Goal: Information Seeking & Learning: Learn about a topic

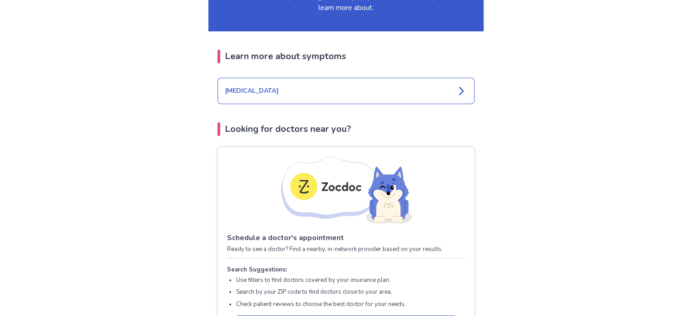
scroll to position [1055, 0]
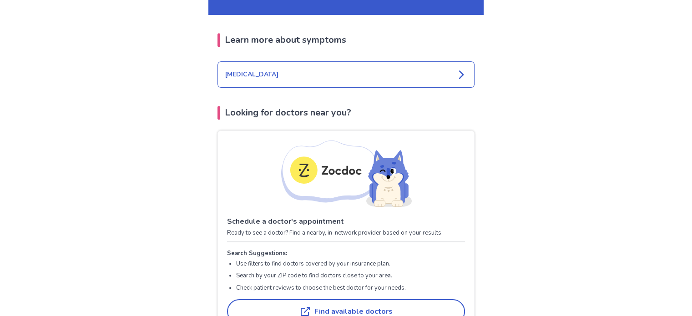
click at [461, 70] on icon at bounding box center [461, 74] width 5 height 8
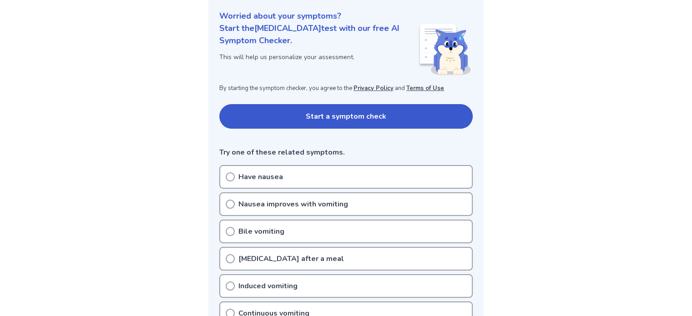
scroll to position [109, 0]
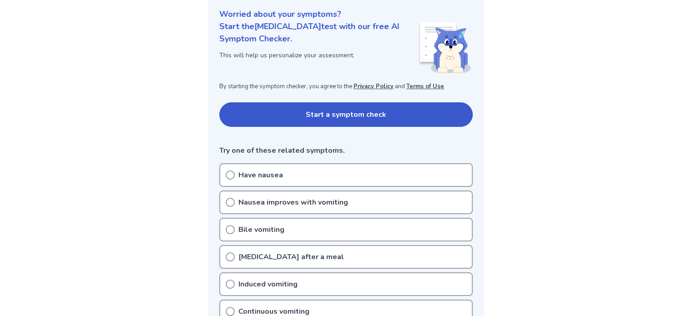
click at [232, 174] on icon at bounding box center [230, 175] width 9 height 9
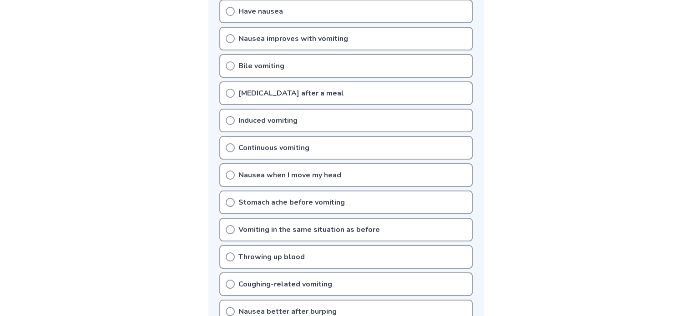
scroll to position [291, 0]
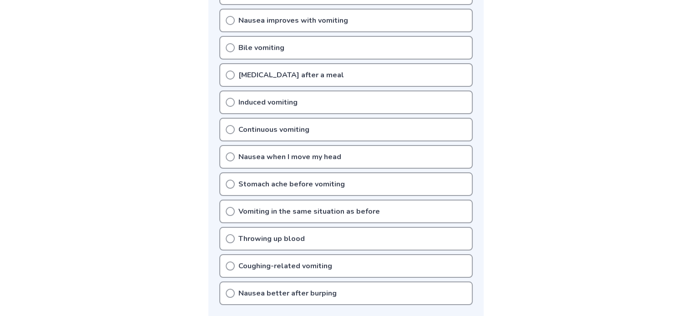
click at [229, 266] on circle at bounding box center [230, 266] width 8 height 8
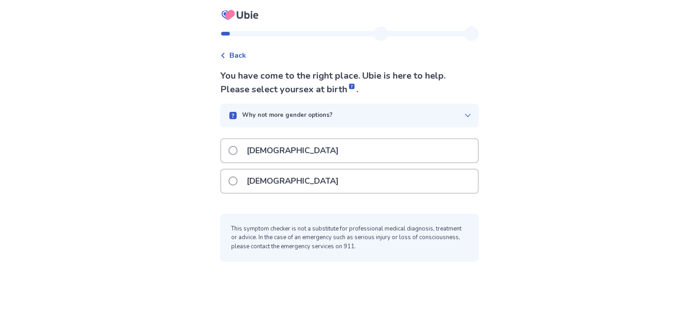
click at [237, 178] on span at bounding box center [232, 180] width 9 height 9
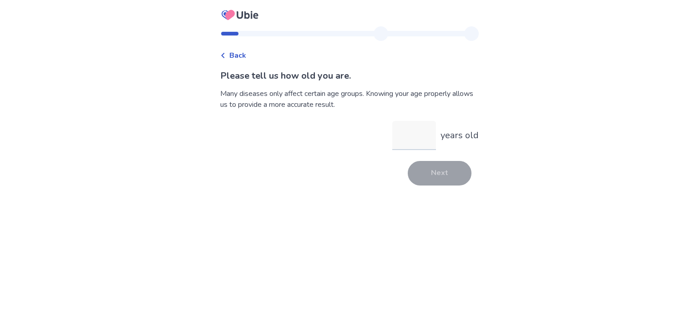
click at [406, 137] on input "years old" at bounding box center [414, 135] width 44 height 29
type input "**"
click at [444, 176] on button "Next" at bounding box center [439, 173] width 64 height 25
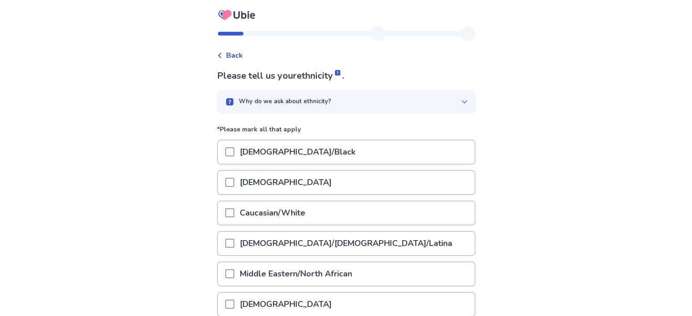
click at [234, 210] on span at bounding box center [229, 212] width 9 height 9
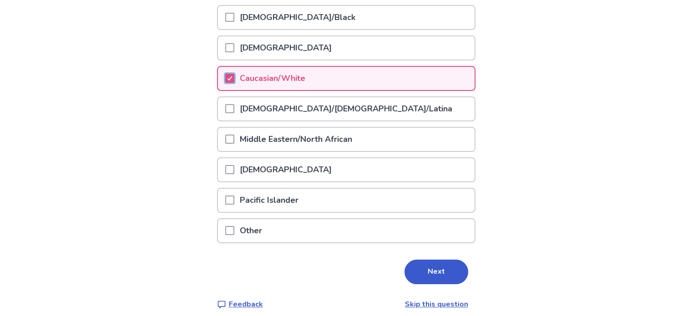
scroll to position [140, 0]
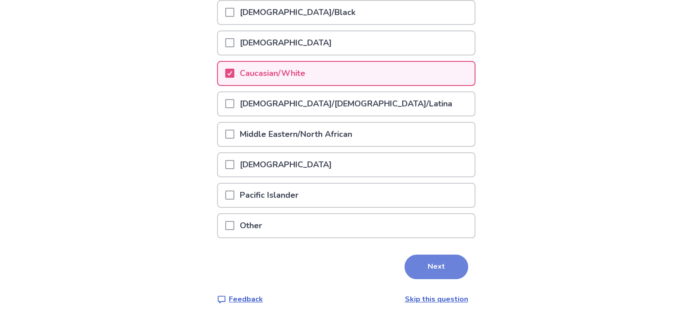
click at [434, 266] on button "Next" at bounding box center [436, 267] width 64 height 25
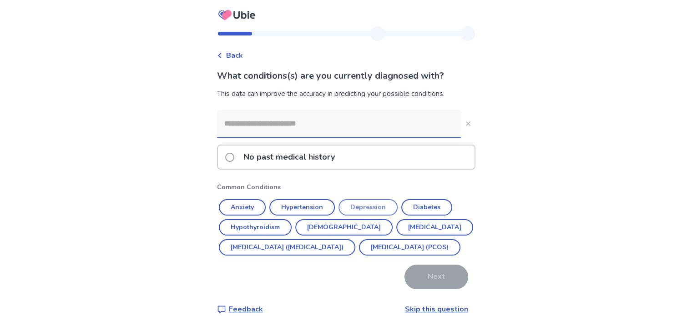
click at [373, 205] on button "Depression" at bounding box center [367, 207] width 59 height 16
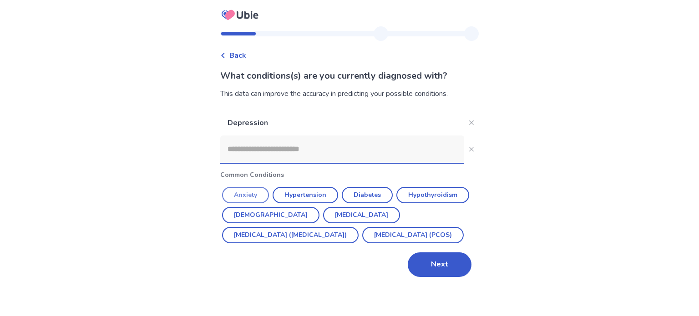
click at [246, 196] on button "Anxiety" at bounding box center [245, 195] width 47 height 16
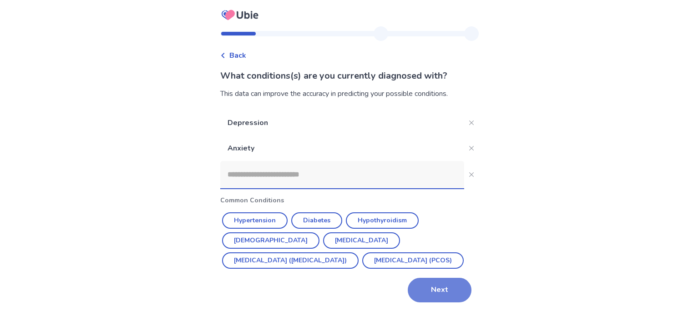
click at [437, 293] on button "Next" at bounding box center [439, 290] width 64 height 25
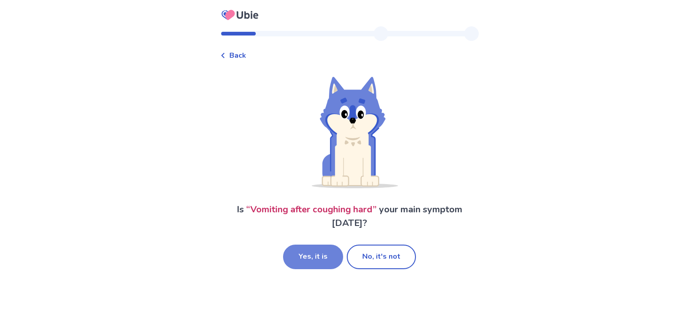
click at [316, 253] on button "Yes, it is" at bounding box center [313, 257] width 60 height 25
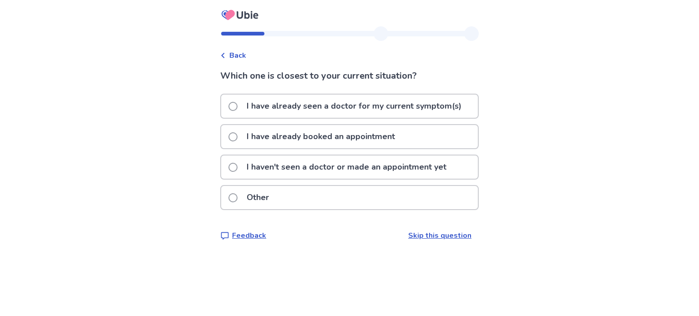
click at [237, 196] on span at bounding box center [232, 197] width 9 height 9
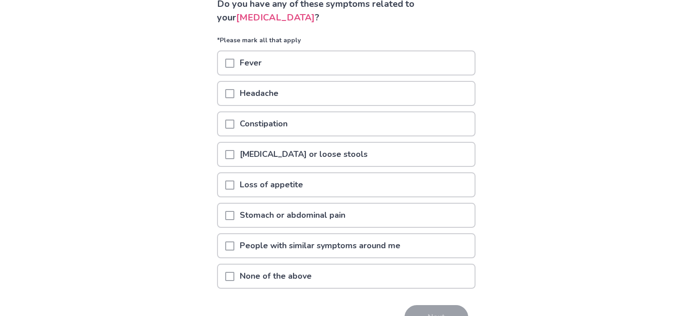
scroll to position [73, 0]
click at [233, 152] on span at bounding box center [229, 153] width 9 height 9
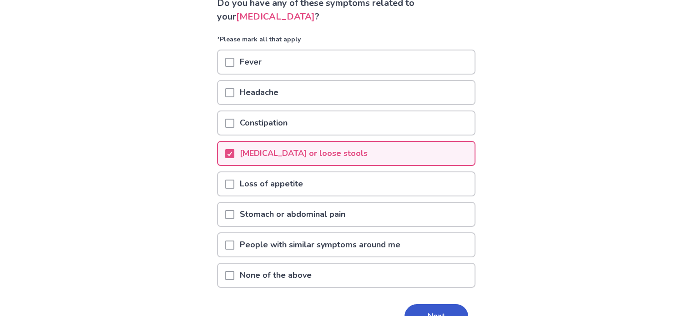
click at [232, 180] on span at bounding box center [229, 184] width 9 height 9
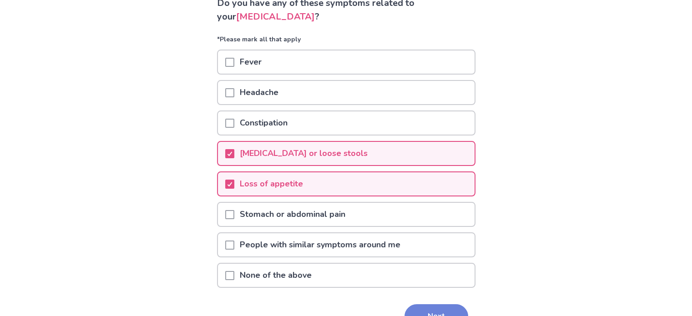
click at [440, 304] on button "Next" at bounding box center [436, 316] width 64 height 25
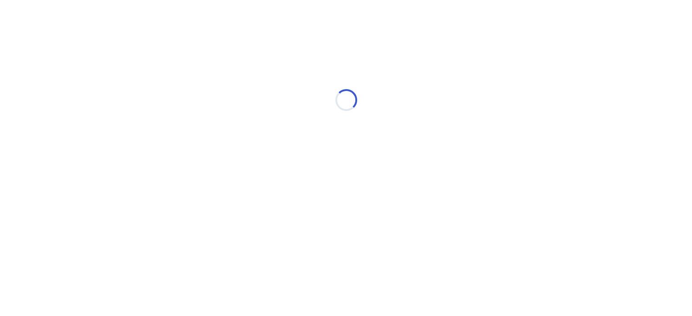
scroll to position [0, 0]
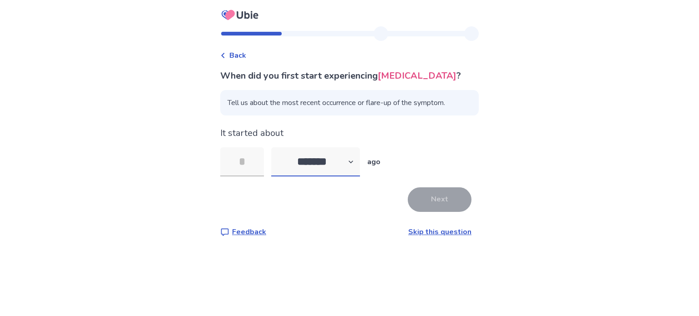
click at [357, 163] on select "******* ****** ******* ******** *******" at bounding box center [315, 161] width 89 height 29
select select "*"
click at [277, 147] on select "******* ****** ******* ******** *******" at bounding box center [315, 161] width 89 height 29
click at [253, 162] on input "tel" at bounding box center [242, 161] width 44 height 29
type input "*"
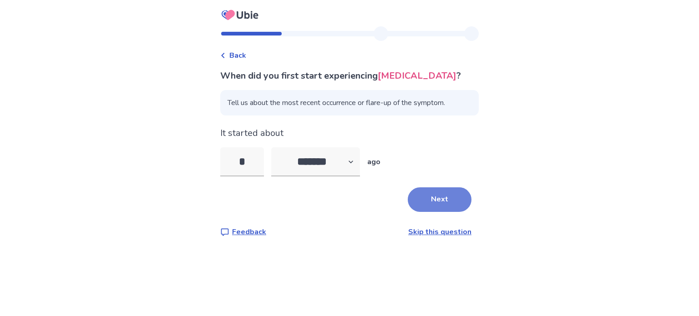
click at [444, 199] on button "Next" at bounding box center [439, 199] width 64 height 25
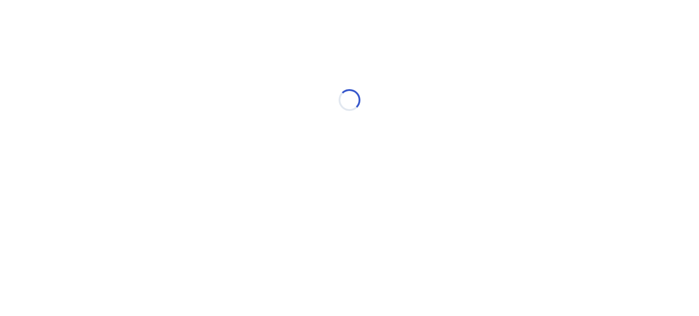
select select "*"
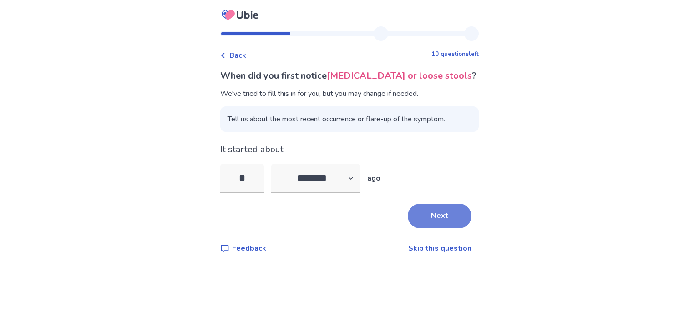
click at [435, 217] on button "Next" at bounding box center [439, 216] width 64 height 25
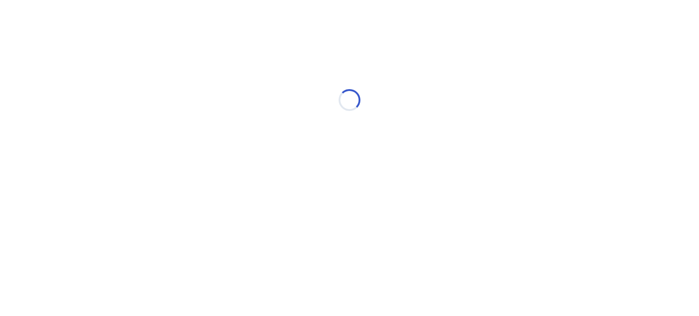
select select "*"
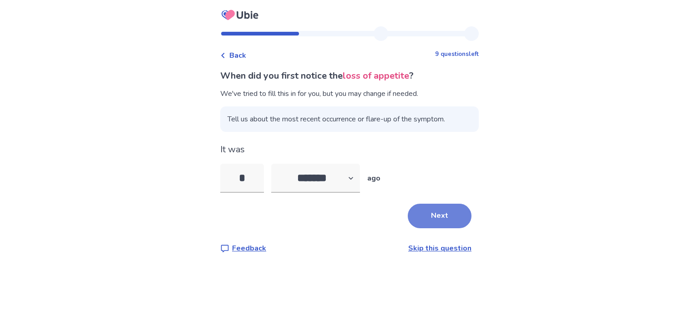
click at [436, 211] on button "Next" at bounding box center [439, 216] width 64 height 25
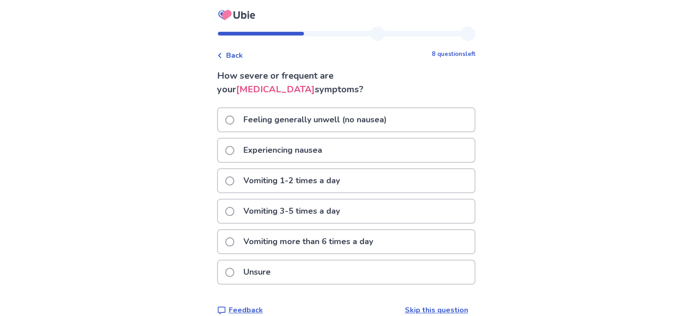
click at [234, 150] on span at bounding box center [229, 150] width 9 height 9
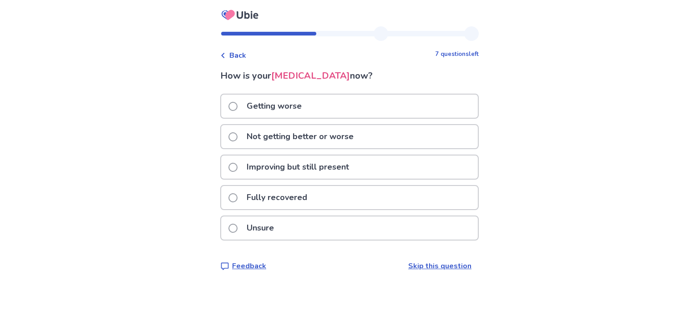
click at [237, 136] on span at bounding box center [232, 136] width 9 height 9
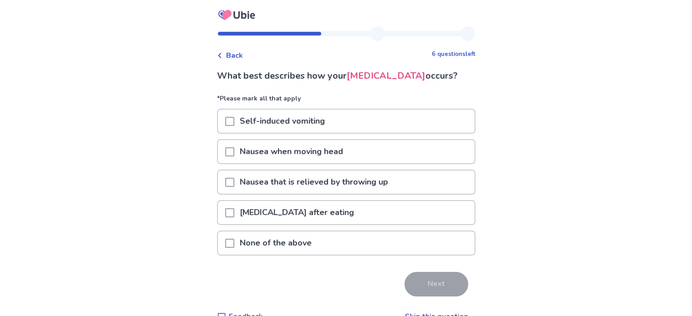
click at [234, 239] on span at bounding box center [229, 243] width 9 height 9
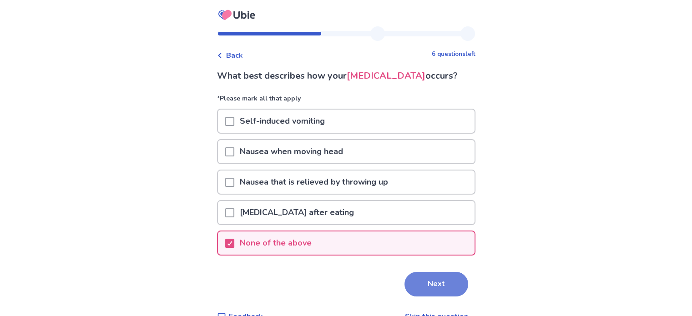
click at [425, 282] on button "Next" at bounding box center [436, 284] width 64 height 25
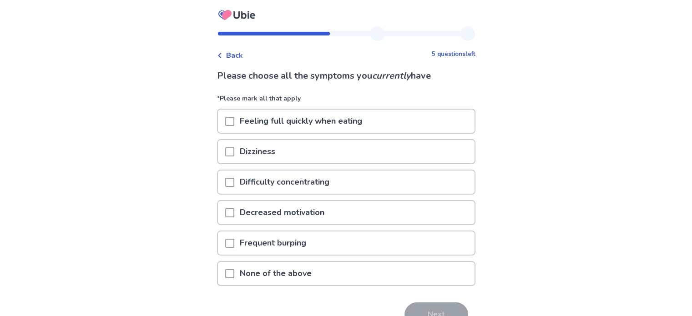
click at [234, 211] on span at bounding box center [229, 212] width 9 height 9
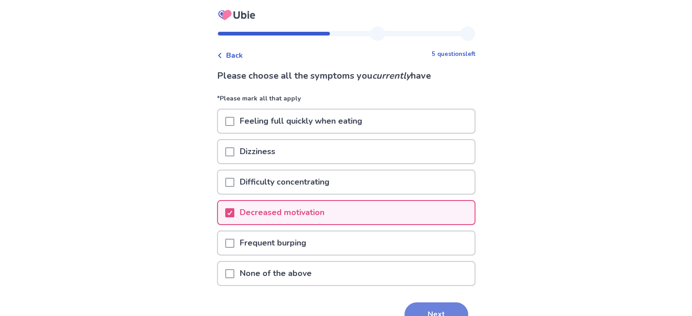
click at [433, 309] on button "Next" at bounding box center [436, 314] width 64 height 25
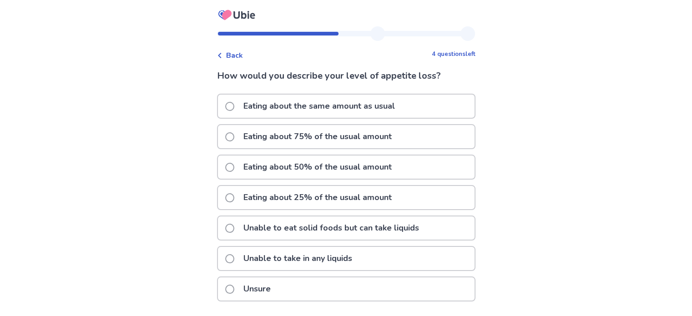
click at [234, 195] on span at bounding box center [229, 197] width 9 height 9
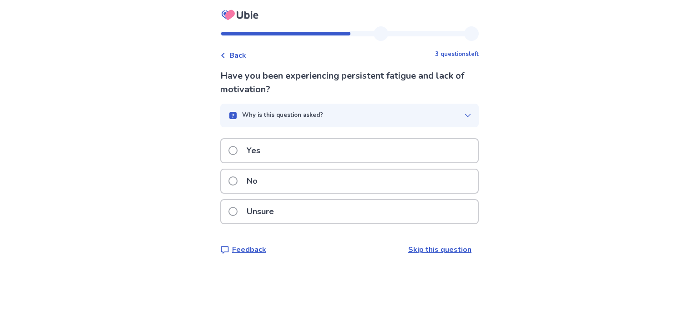
click at [237, 148] on span at bounding box center [232, 150] width 9 height 9
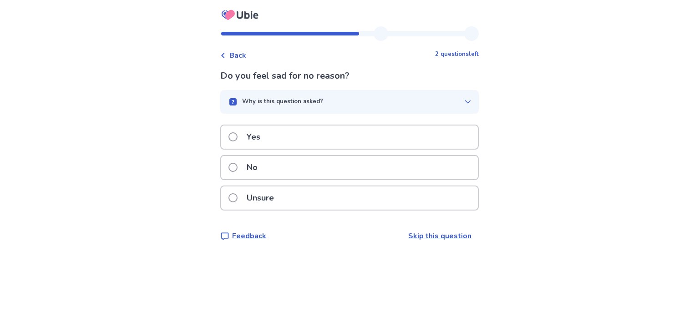
click at [241, 140] on label "Yes" at bounding box center [246, 137] width 37 height 23
click at [237, 134] on span at bounding box center [232, 136] width 9 height 9
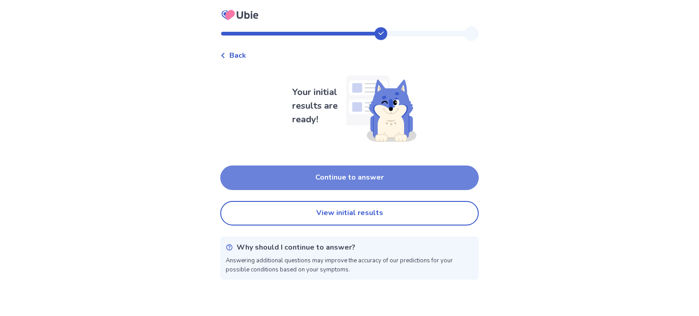
click at [351, 177] on button "Continue to answer" at bounding box center [349, 178] width 258 height 25
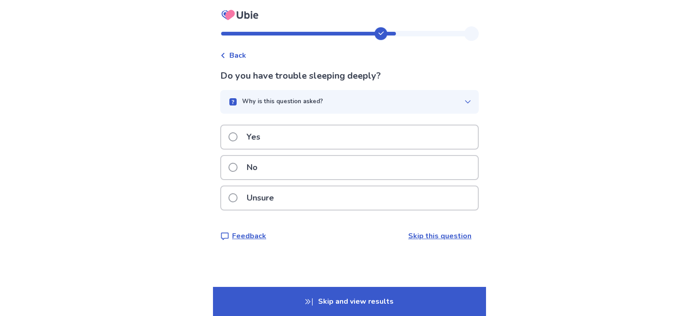
click at [237, 139] on span at bounding box center [232, 136] width 9 height 9
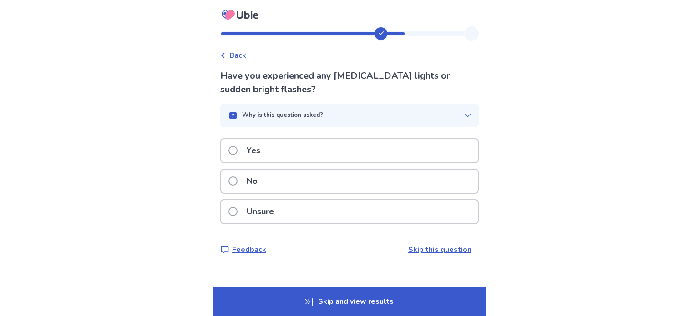
click at [237, 179] on span at bounding box center [232, 180] width 9 height 9
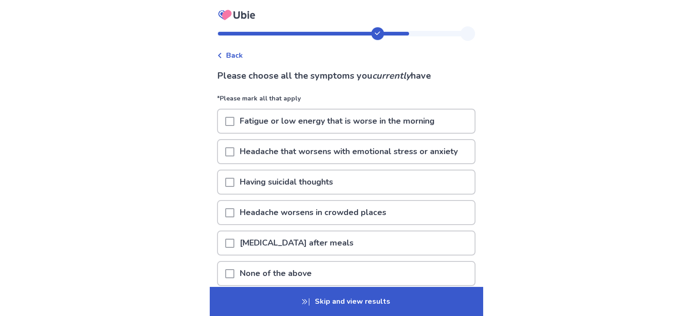
click at [234, 122] on span at bounding box center [229, 121] width 9 height 9
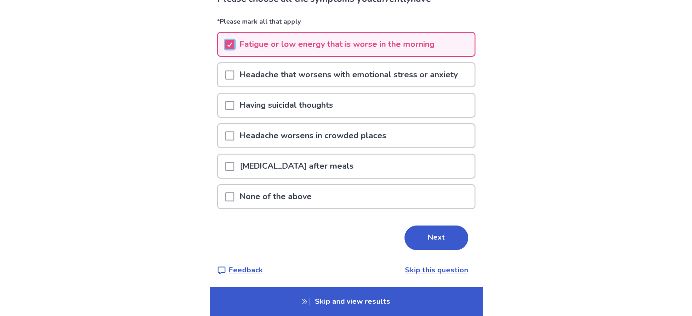
scroll to position [78, 0]
click at [437, 230] on button "Next" at bounding box center [436, 237] width 64 height 25
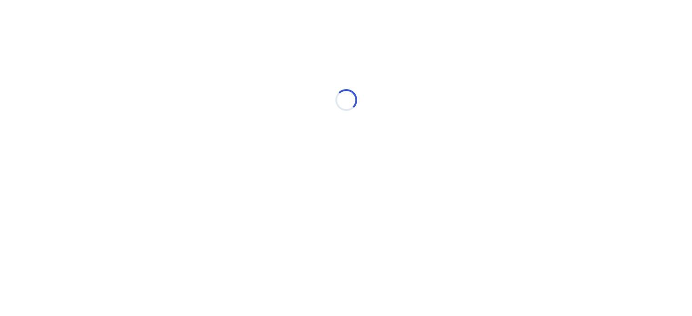
scroll to position [0, 0]
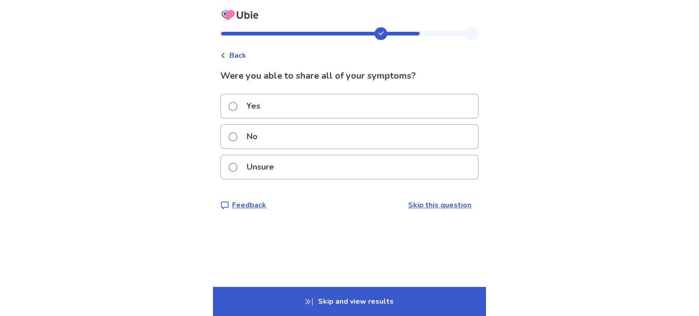
click at [237, 135] on span at bounding box center [232, 136] width 9 height 9
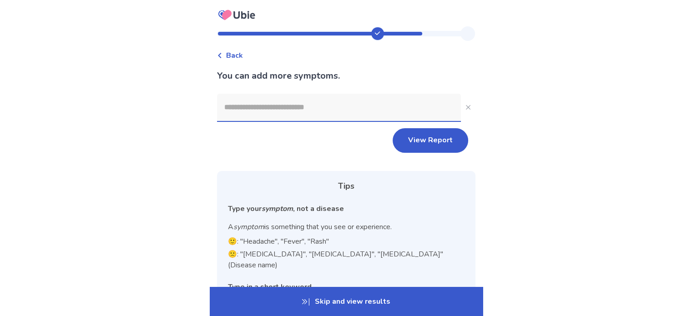
click at [240, 113] on input at bounding box center [339, 107] width 244 height 27
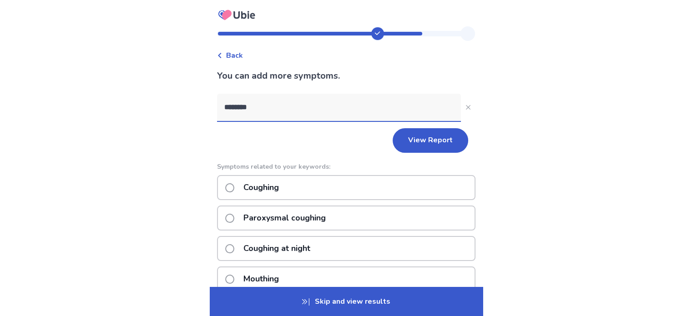
type input "********"
click at [460, 158] on div "******** View Report Symptoms related to your keywords: Coughing Paroxysmal cou…" at bounding box center [346, 302] width 258 height 416
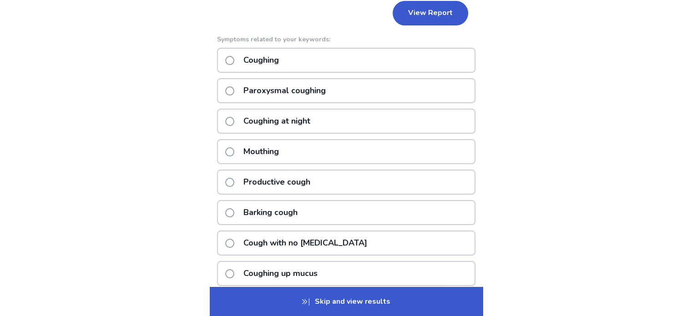
scroll to position [109, 0]
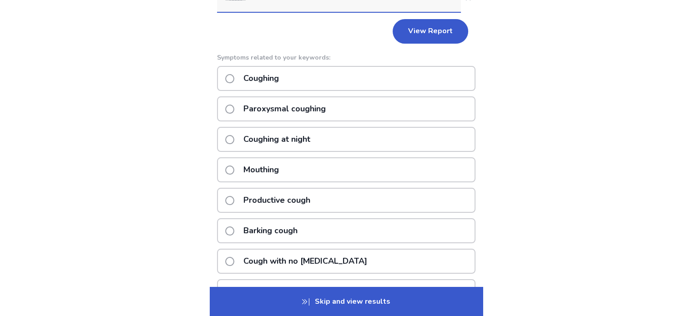
click at [234, 74] on span at bounding box center [229, 78] width 9 height 9
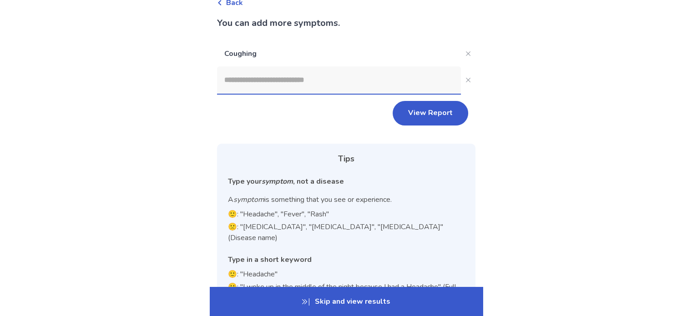
scroll to position [35, 0]
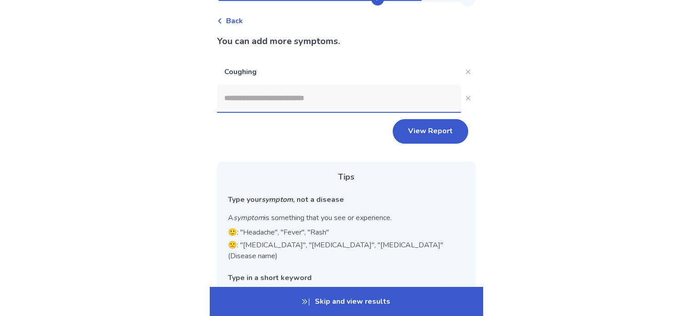
click at [236, 104] on input at bounding box center [339, 98] width 244 height 27
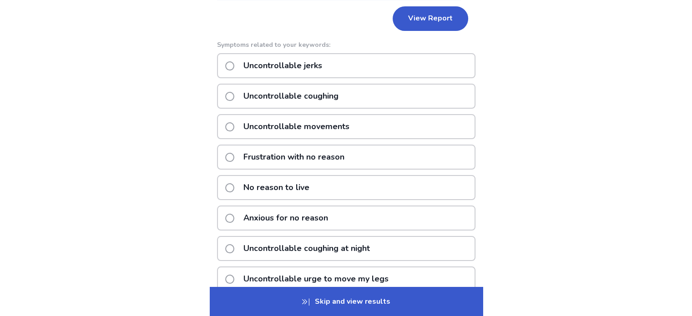
scroll to position [146, 0]
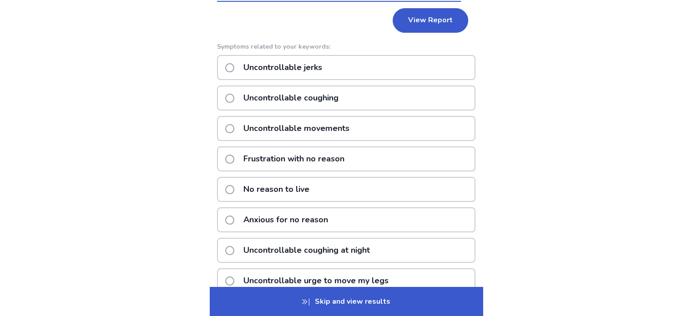
type input "**********"
click at [234, 96] on span at bounding box center [229, 98] width 9 height 9
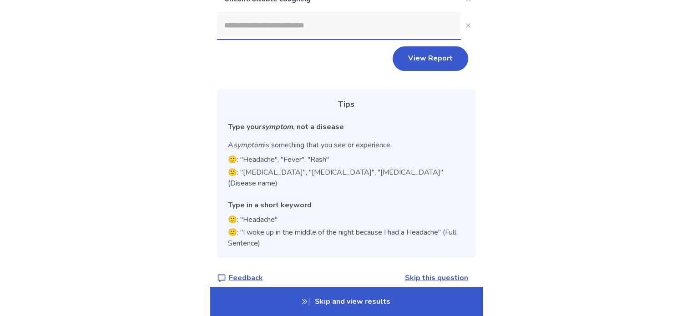
drag, startPoint x: 690, startPoint y: 150, endPoint x: 694, endPoint y: 123, distance: 26.6
click at [692, 123] on html "Back You can add more symptoms. Coughing Uncontrollable coughing View Report Ti…" at bounding box center [346, 97] width 692 height 460
click at [685, 111] on div "Back You can add more symptoms. Coughing Uncontrollable coughing View Report Ti…" at bounding box center [346, 97] width 692 height 460
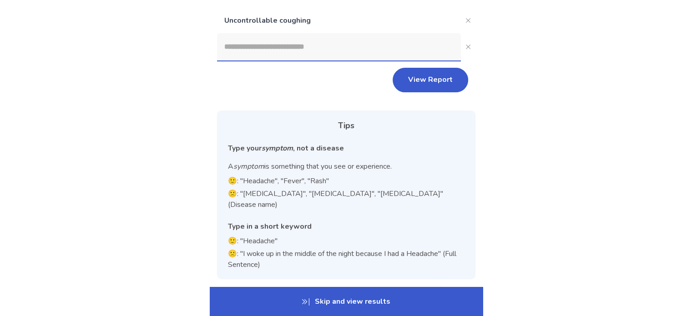
scroll to position [100, 0]
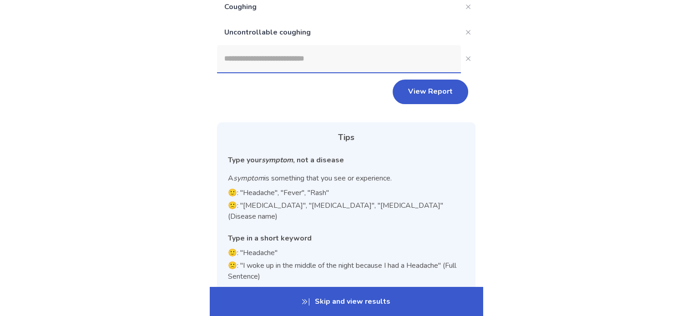
click at [328, 57] on input at bounding box center [339, 58] width 244 height 27
click at [328, 58] on input at bounding box center [339, 58] width 244 height 27
click at [327, 58] on input at bounding box center [339, 58] width 244 height 27
click at [323, 9] on p "Coughing" at bounding box center [339, 6] width 244 height 25
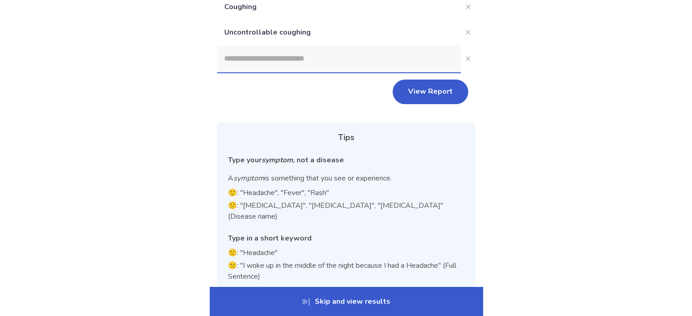
click at [247, 64] on input at bounding box center [339, 58] width 244 height 27
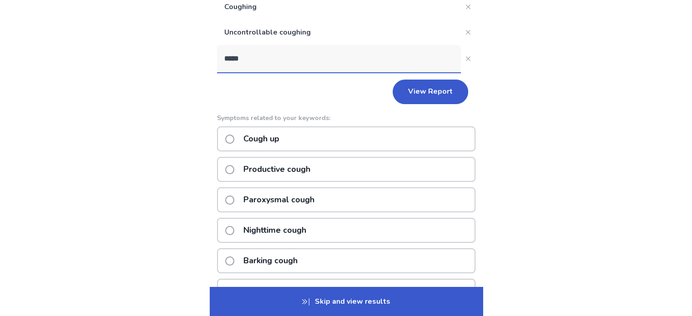
click at [230, 59] on input "*****" at bounding box center [339, 58] width 244 height 27
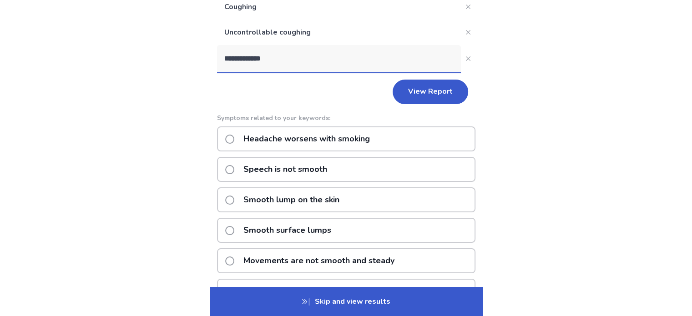
click at [276, 58] on input "**********" at bounding box center [339, 58] width 244 height 27
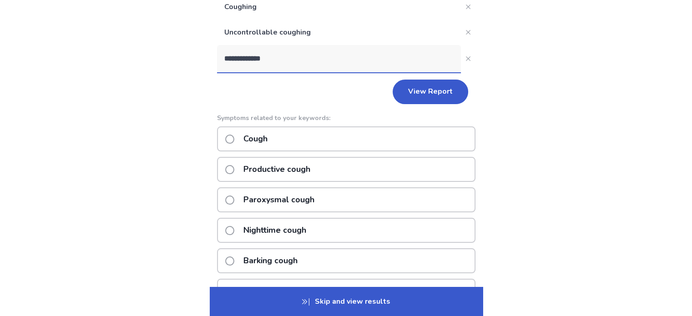
click at [282, 60] on input "**********" at bounding box center [339, 58] width 244 height 27
type input "**********"
click at [234, 260] on span at bounding box center [229, 260] width 9 height 9
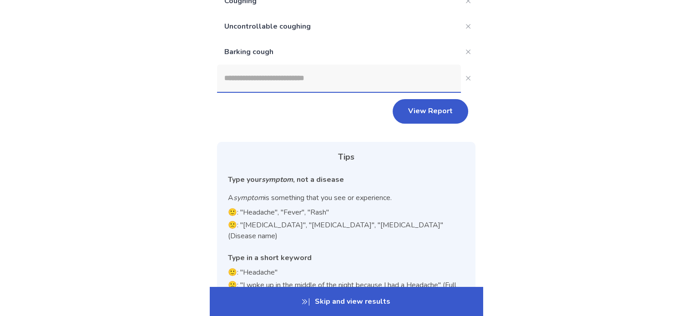
scroll to position [104, 0]
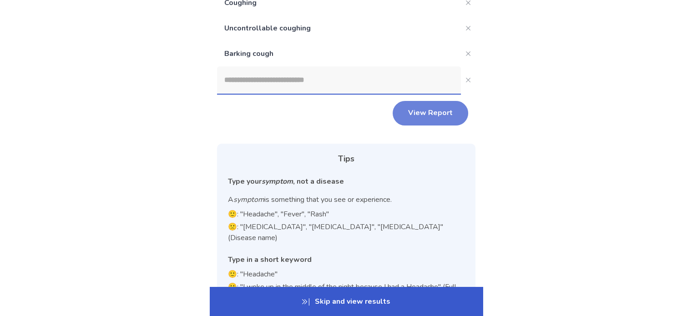
click at [431, 111] on button "View Report" at bounding box center [429, 113] width 75 height 25
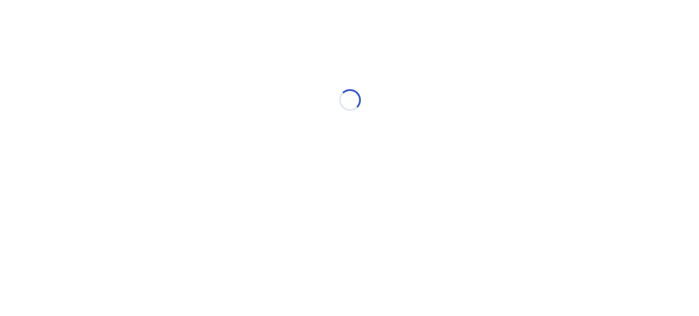
scroll to position [0, 0]
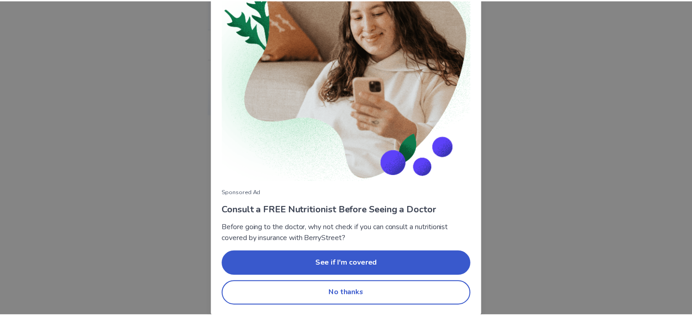
scroll to position [81, 0]
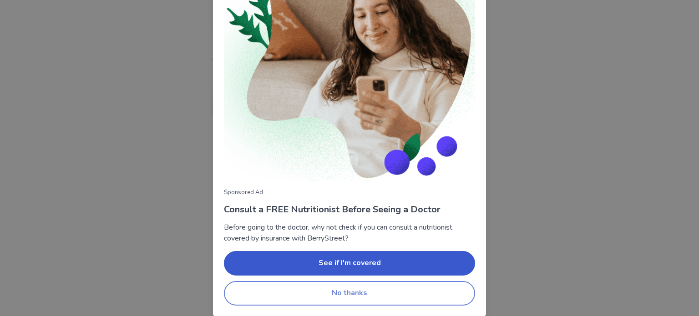
click at [349, 291] on button "No thanks" at bounding box center [349, 293] width 251 height 25
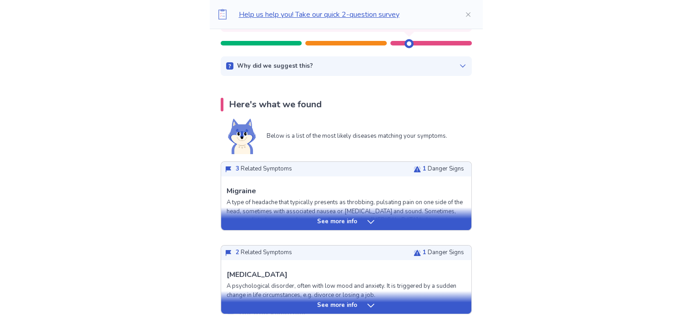
scroll to position [127, 0]
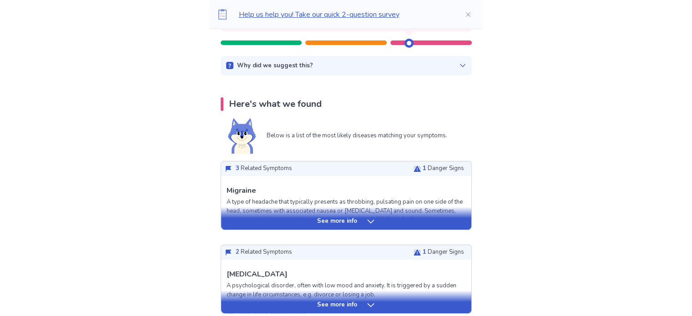
click at [369, 219] on icon at bounding box center [370, 221] width 9 height 9
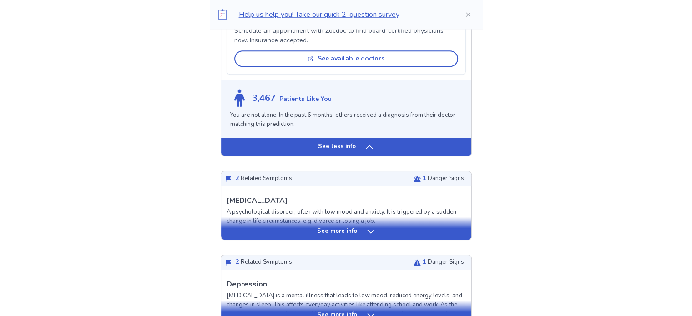
scroll to position [873, 0]
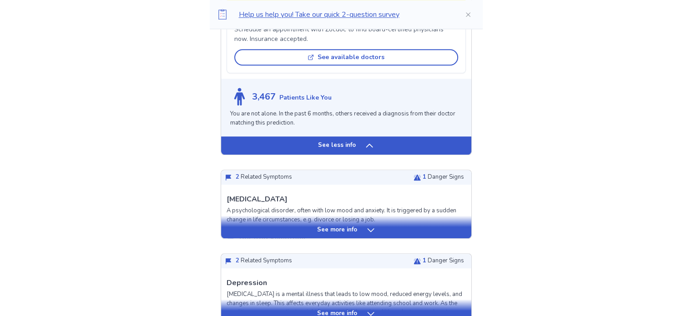
click at [368, 235] on icon at bounding box center [370, 230] width 9 height 9
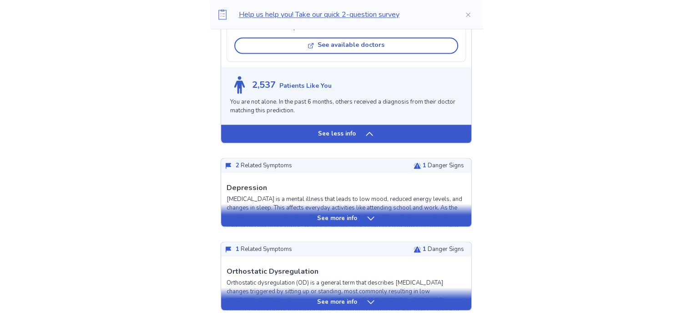
scroll to position [1619, 0]
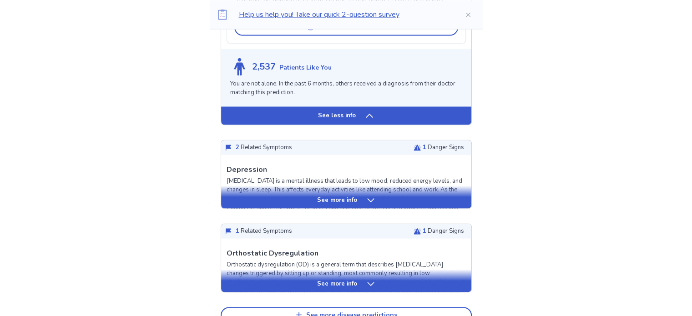
click at [368, 205] on icon at bounding box center [370, 200] width 9 height 9
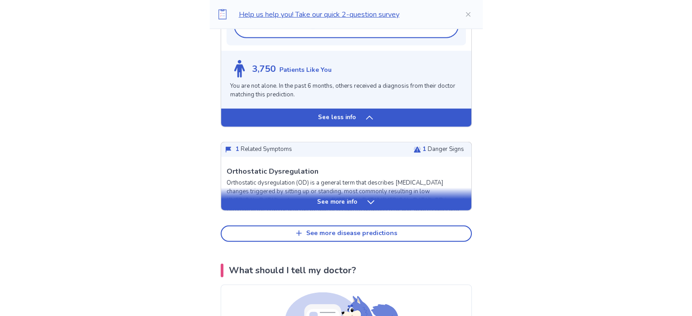
scroll to position [2274, 0]
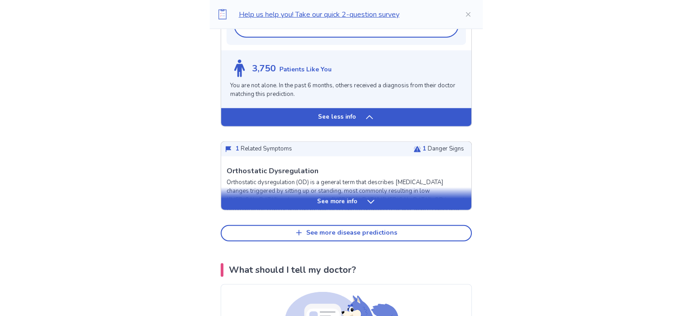
click at [369, 206] on icon at bounding box center [370, 201] width 9 height 9
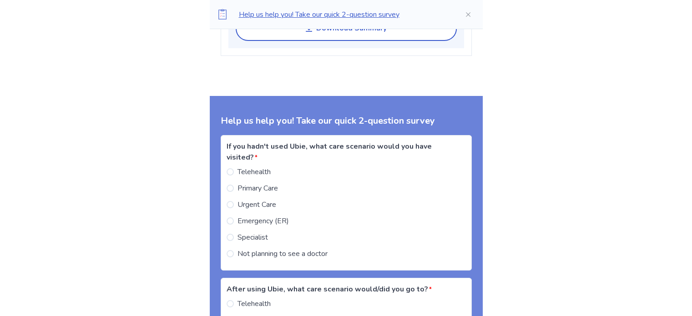
scroll to position [3456, 0]
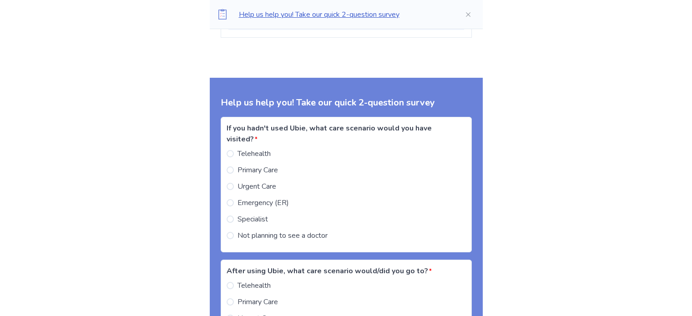
click at [234, 174] on span at bounding box center [229, 169] width 7 height 7
drag, startPoint x: 523, startPoint y: 218, endPoint x: 382, endPoint y: 185, distance: 144.8
click at [234, 174] on span at bounding box center [229, 169] width 7 height 7
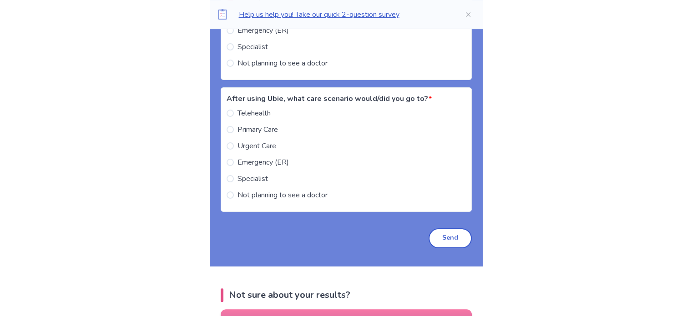
scroll to position [3596, 0]
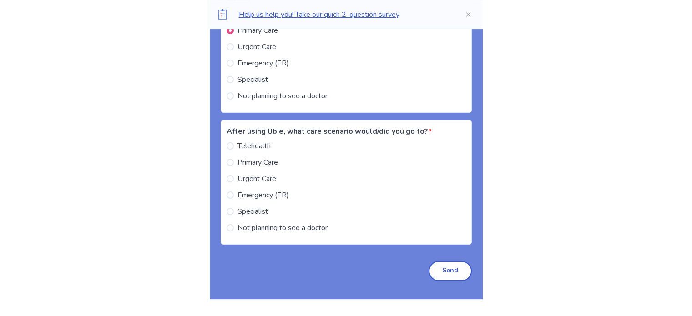
click at [234, 166] on span at bounding box center [229, 162] width 7 height 7
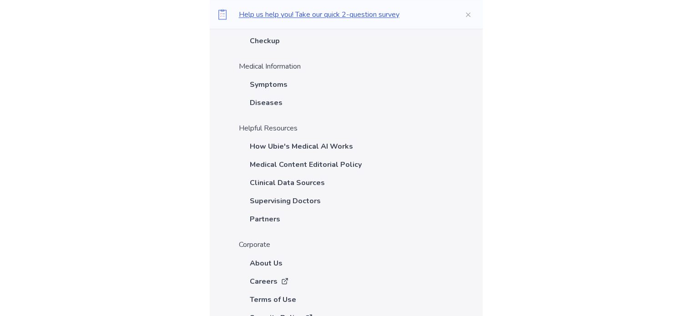
scroll to position [4929, 0]
